Goal: Information Seeking & Learning: Understand process/instructions

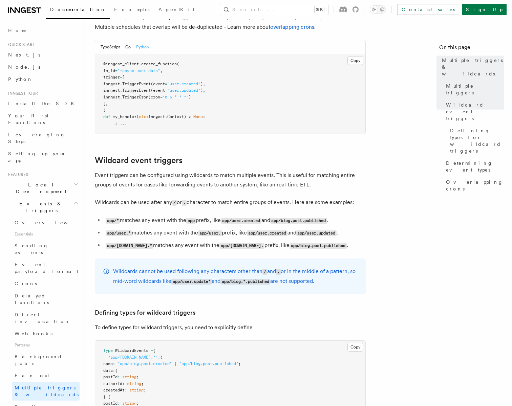
scroll to position [238, 0]
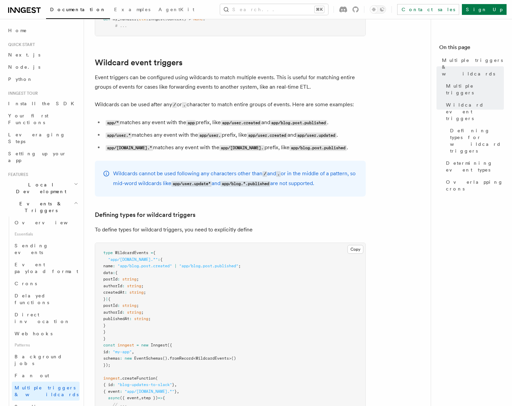
click at [131, 180] on p "Wildcards cannot be used following any characters other than / and . or in the …" at bounding box center [235, 179] width 245 height 20
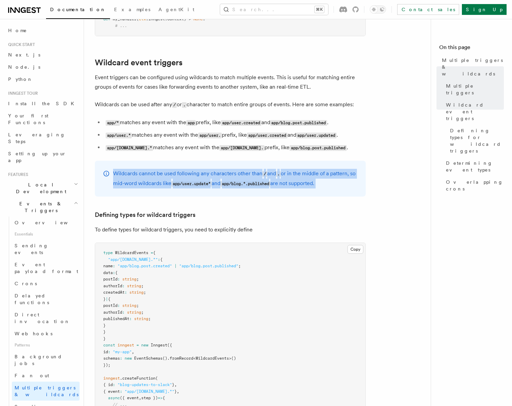
click at [131, 180] on p "Wildcards cannot be used following any characters other than / and . or in the …" at bounding box center [235, 179] width 245 height 20
click at [138, 175] on p "Wildcards cannot be used following any characters other than / and . or in the …" at bounding box center [235, 179] width 245 height 20
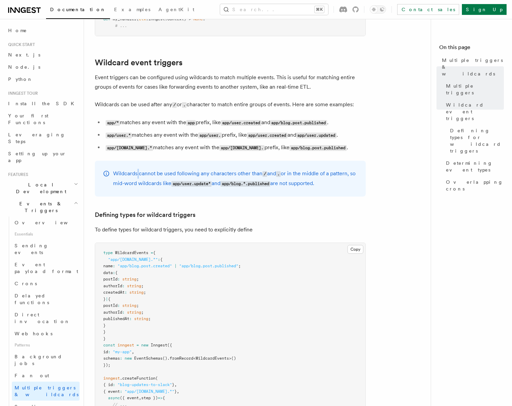
click at [138, 175] on p "Wildcards cannot be used following any characters other than / and . or in the …" at bounding box center [235, 179] width 245 height 20
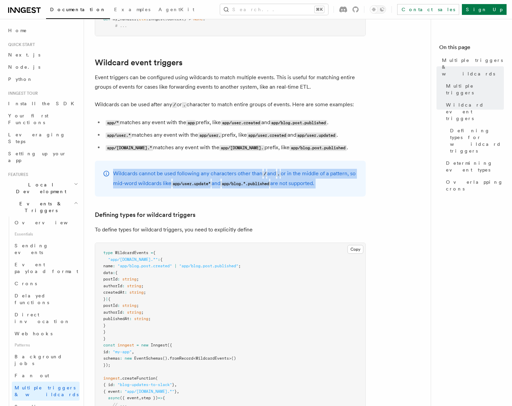
click at [138, 175] on p "Wildcards cannot be used following any characters other than / and . or in the …" at bounding box center [235, 179] width 245 height 20
click at [144, 181] on p "Wildcards cannot be used following any characters other than / and . or in the …" at bounding box center [235, 179] width 245 height 20
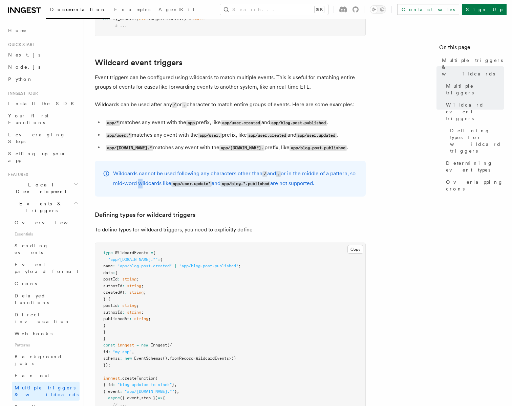
click at [144, 181] on p "Wildcards cannot be used following any characters other than / and . or in the …" at bounding box center [235, 179] width 245 height 20
click at [159, 186] on p "Wildcards cannot be used following any characters other than / and . or in the …" at bounding box center [235, 179] width 245 height 20
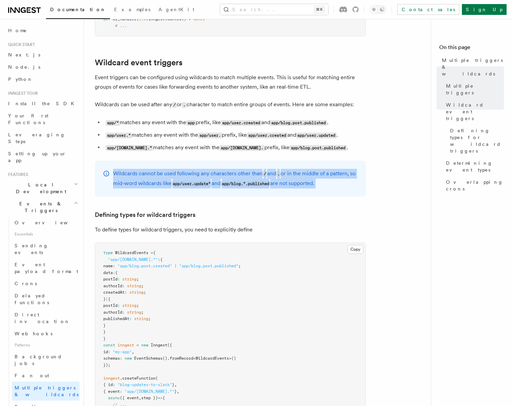
click at [159, 186] on p "Wildcards cannot be used following any characters other than / and . or in the …" at bounding box center [235, 179] width 245 height 20
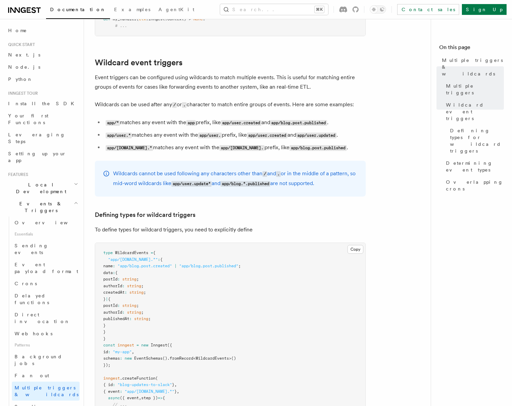
click at [150, 170] on p "Wildcards cannot be used following any characters other than / and . or in the …" at bounding box center [235, 179] width 245 height 20
click at [241, 185] on code "app/blog.*.published" at bounding box center [246, 184] width 50 height 6
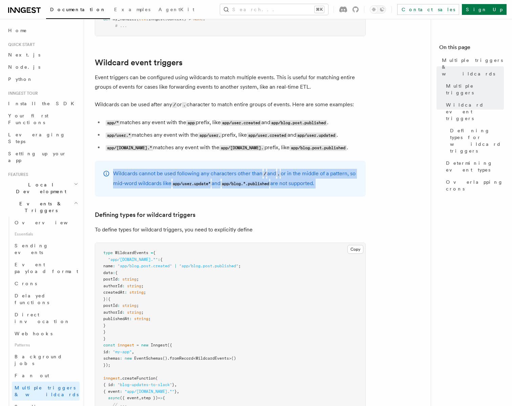
click at [241, 185] on code "app/blog.*.published" at bounding box center [246, 184] width 50 height 6
click at [267, 185] on code "app/blog.*.published" at bounding box center [246, 184] width 50 height 6
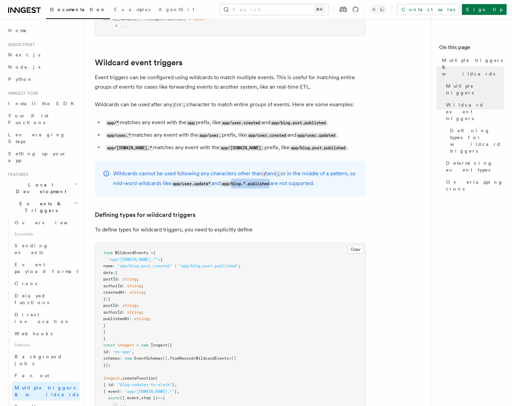
drag, startPoint x: 267, startPoint y: 185, endPoint x: 241, endPoint y: 185, distance: 26.1
click at [242, 185] on code "app/blog.*.published" at bounding box center [246, 184] width 50 height 6
click at [241, 185] on code "app/blog.*.published" at bounding box center [246, 184] width 50 height 6
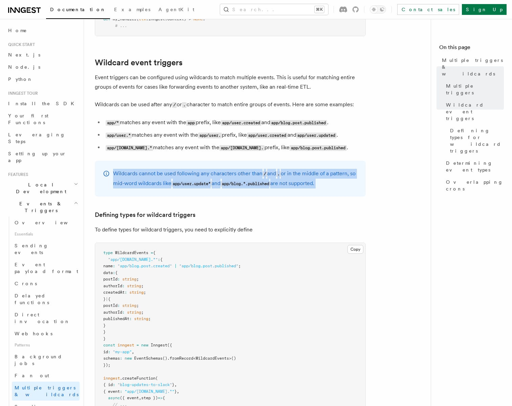
click at [241, 185] on code "app/blog.*.published" at bounding box center [246, 184] width 50 height 6
click at [246, 184] on code "app/blog.*.published" at bounding box center [246, 184] width 50 height 6
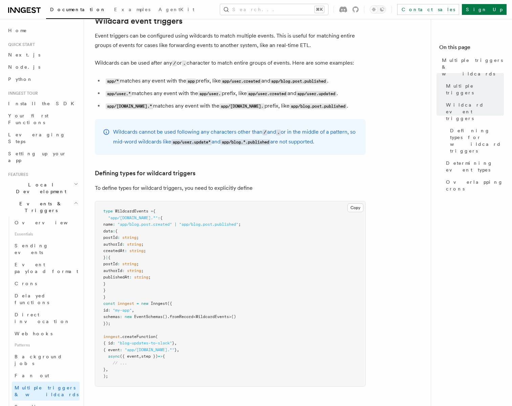
scroll to position [286, 0]
